Goal: Transaction & Acquisition: Purchase product/service

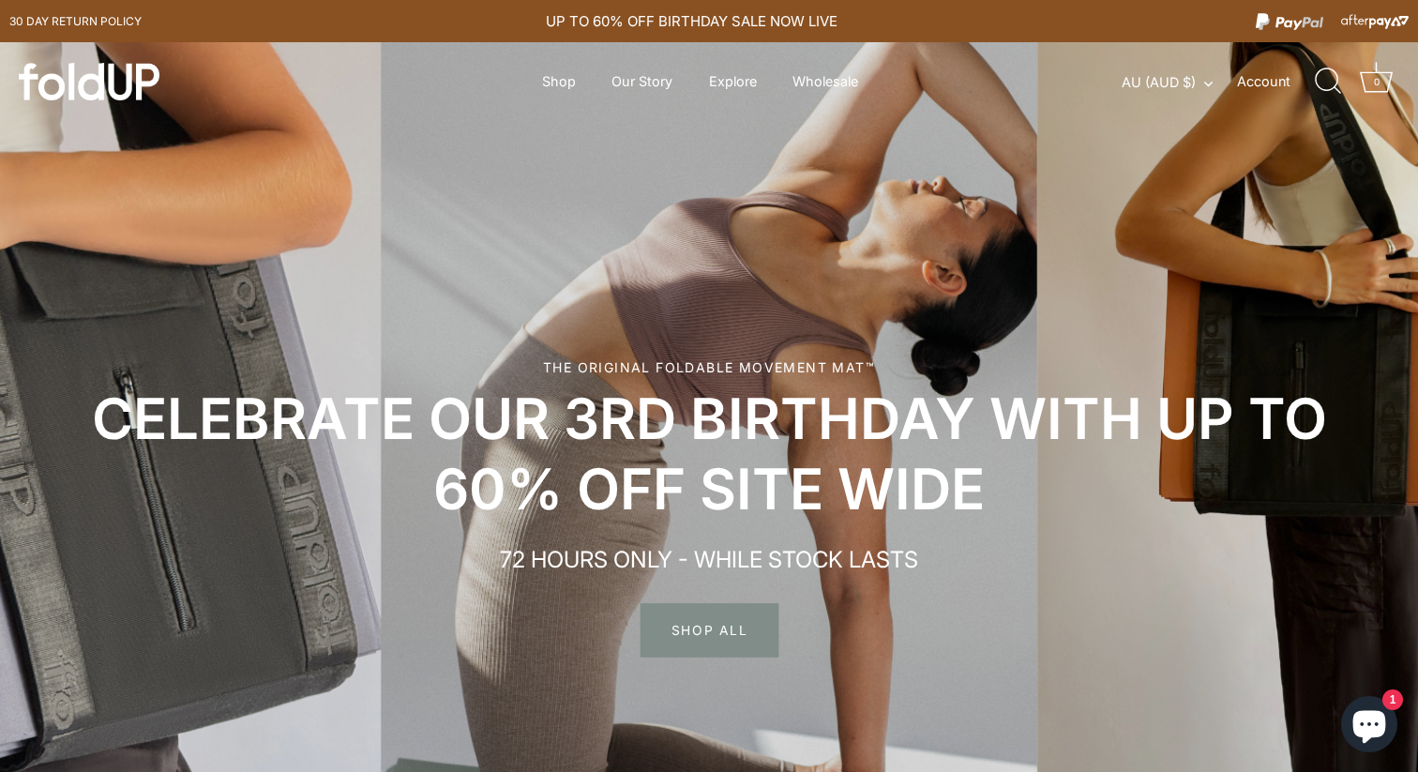
click at [698, 614] on span "SHOP ALL" at bounding box center [710, 630] width 138 height 54
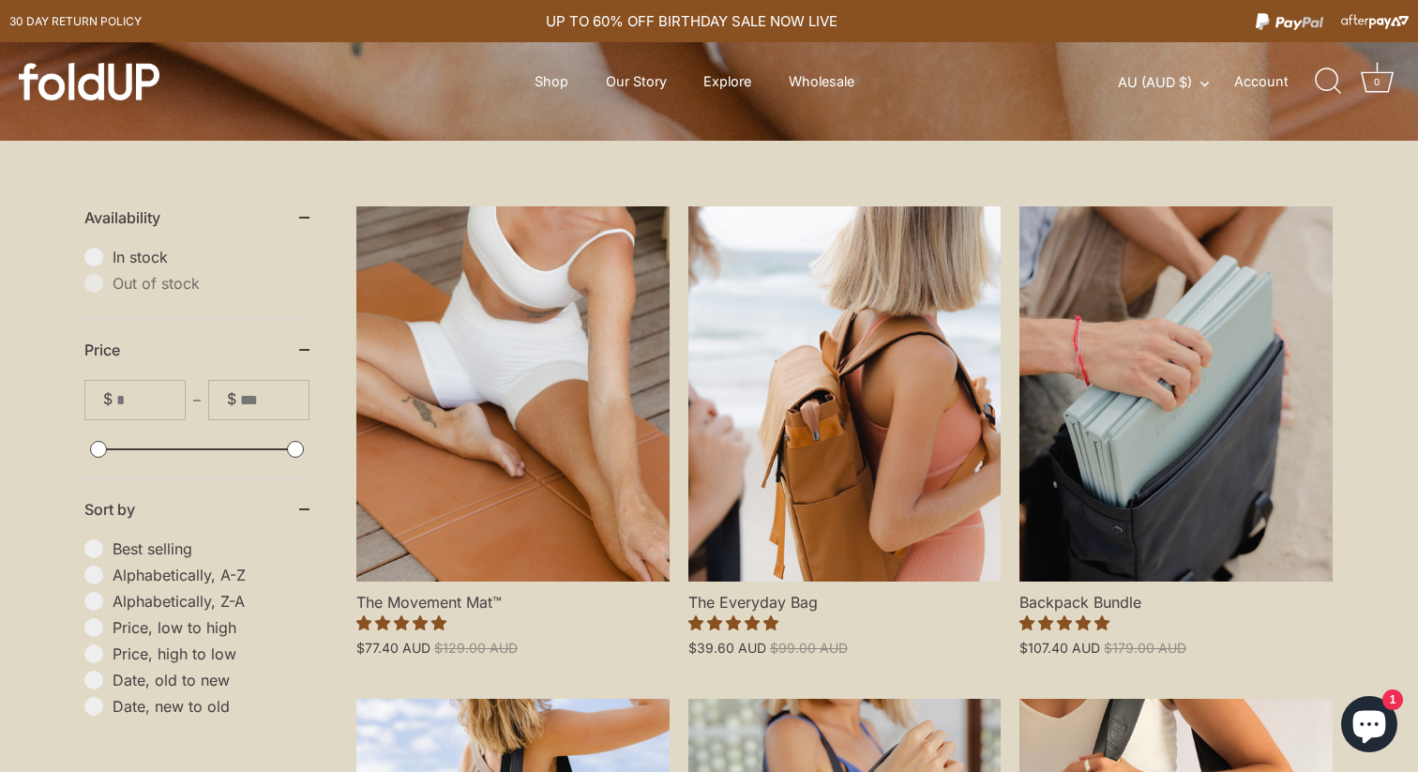
scroll to position [433, 0]
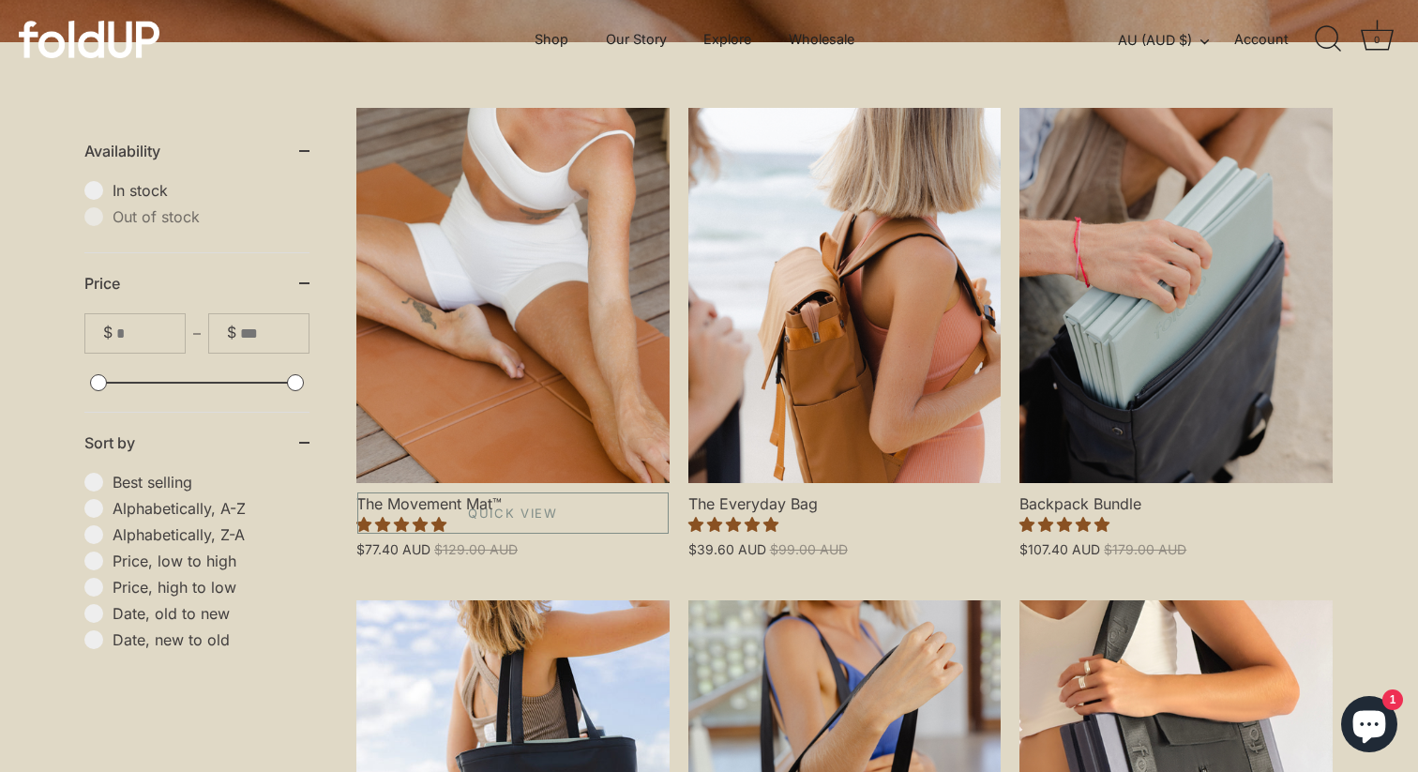
click at [507, 318] on link "The Movement Mat™" at bounding box center [512, 295] width 313 height 375
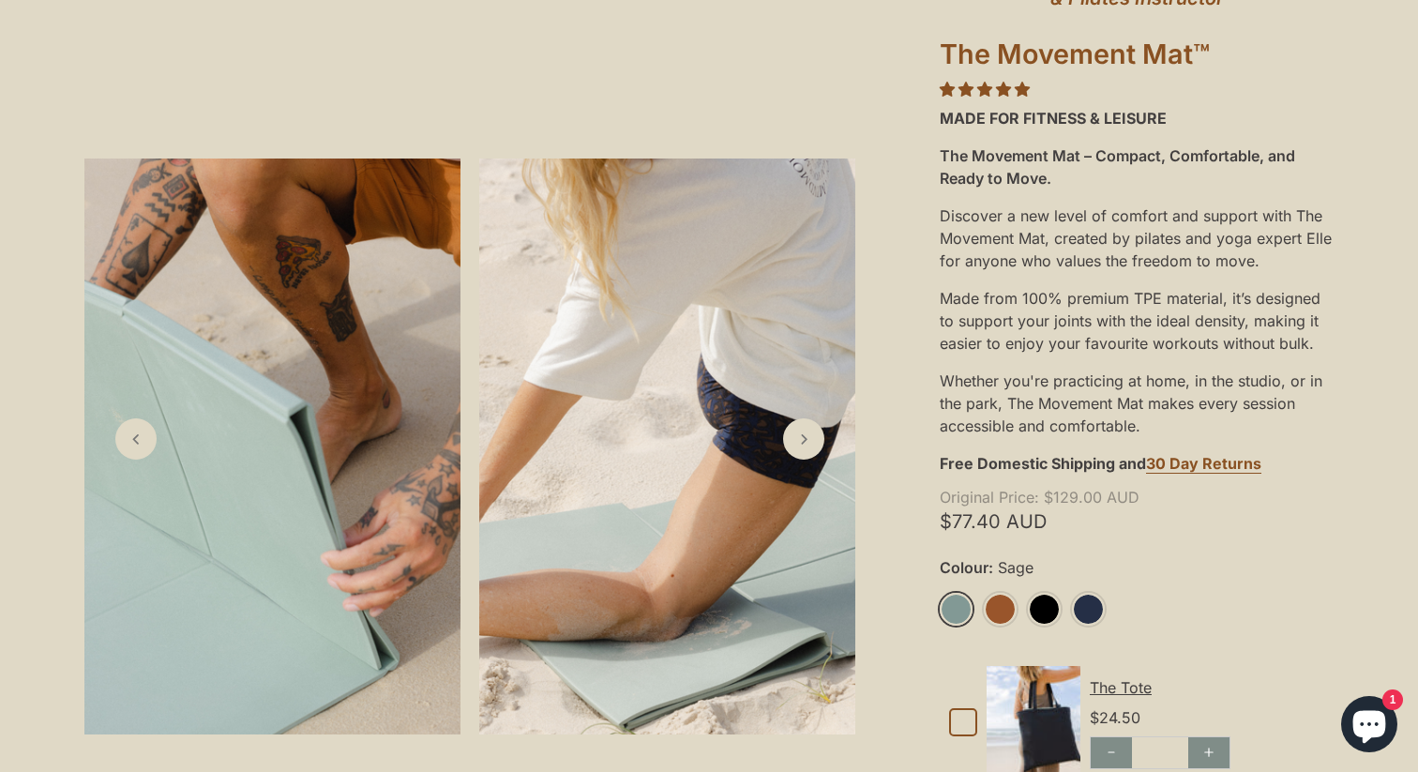
scroll to position [280, 0]
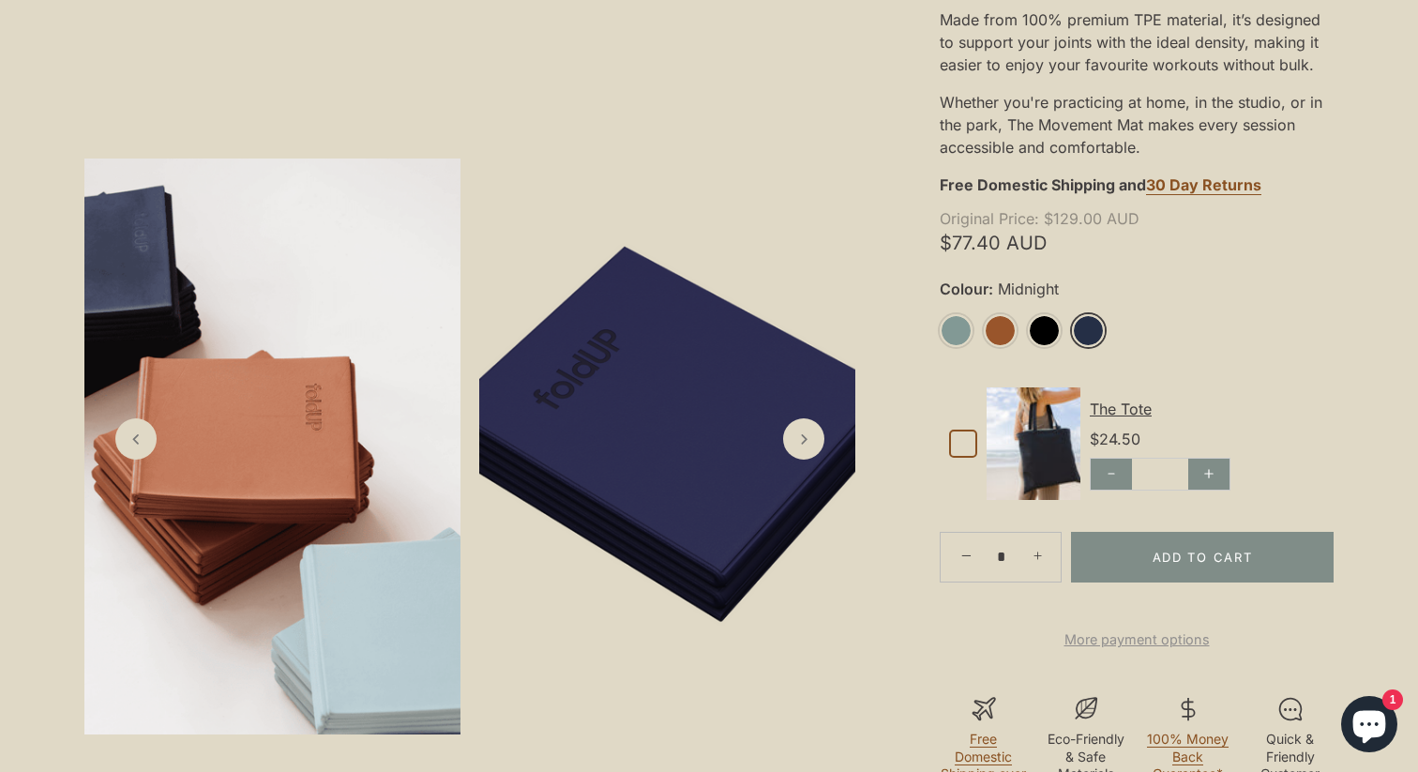
scroll to position [653, 0]
